Goal: Find specific page/section: Find specific page/section

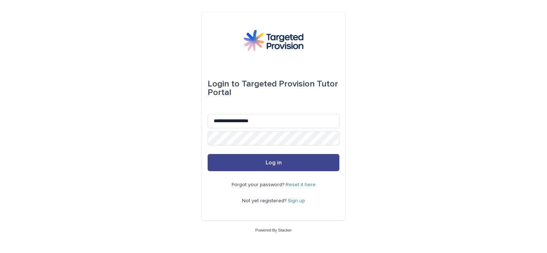
click at [267, 166] on button "Log in" at bounding box center [273, 162] width 132 height 17
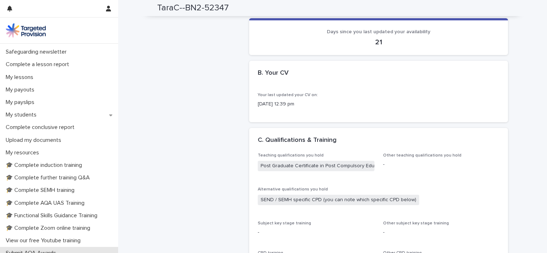
scroll to position [71, 0]
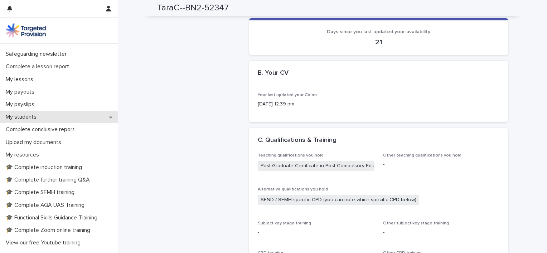
click at [103, 119] on div "My students" at bounding box center [59, 117] width 118 height 13
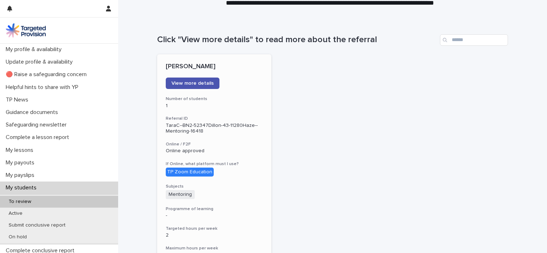
scroll to position [52, 0]
click at [203, 82] on span "View more details" at bounding box center [192, 83] width 42 height 5
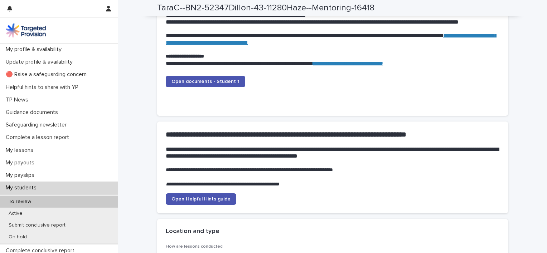
scroll to position [754, 0]
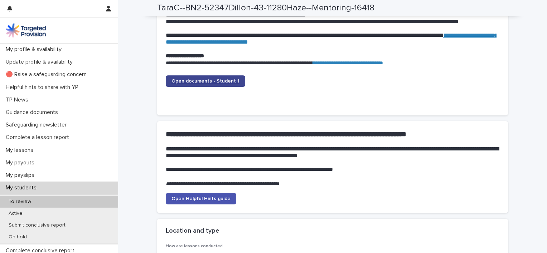
click at [214, 79] on span "Open documents - Student 1" at bounding box center [205, 81] width 68 height 5
click at [265, 95] on div "Open documents - Student 1" at bounding box center [332, 90] width 333 height 31
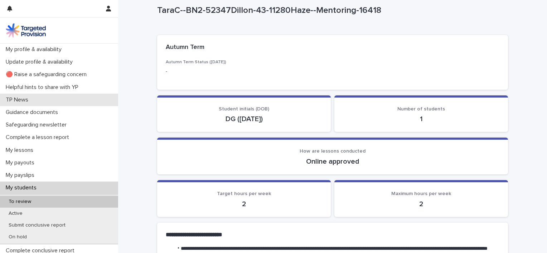
scroll to position [0, 0]
